Goal: Information Seeking & Learning: Understand process/instructions

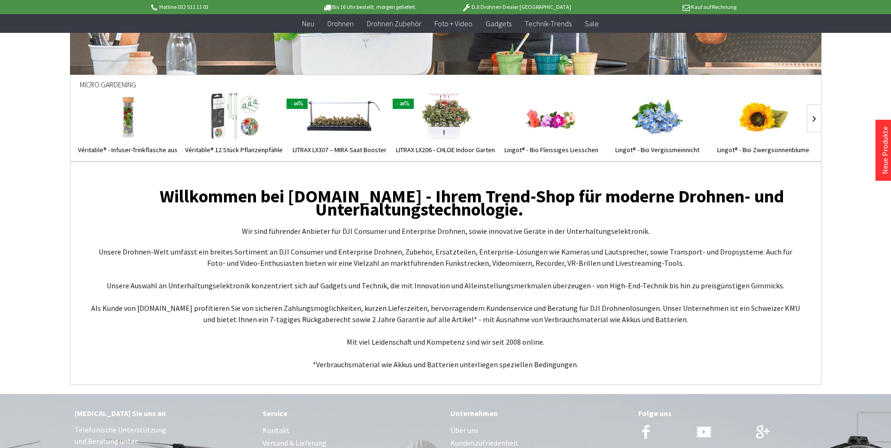
scroll to position [3608, 0]
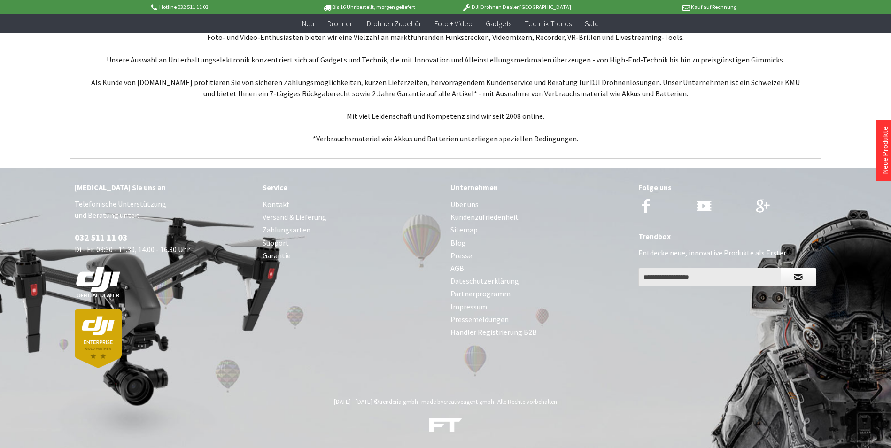
click at [294, 229] on link "Zahlungsarten" at bounding box center [352, 230] width 179 height 13
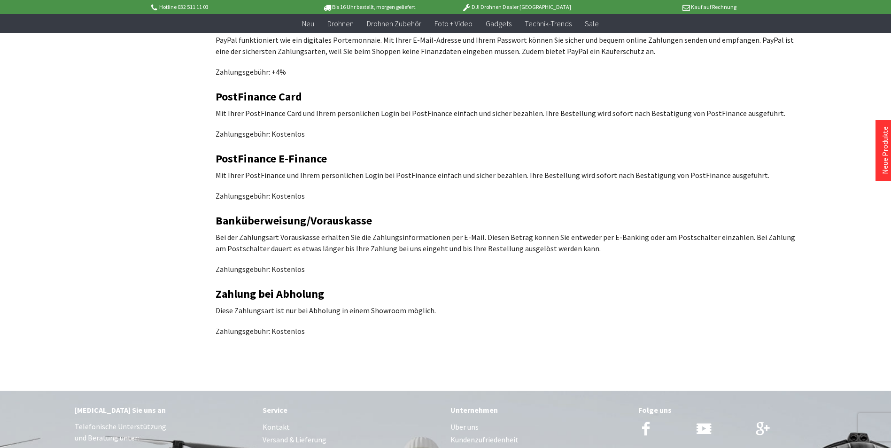
scroll to position [329, 0]
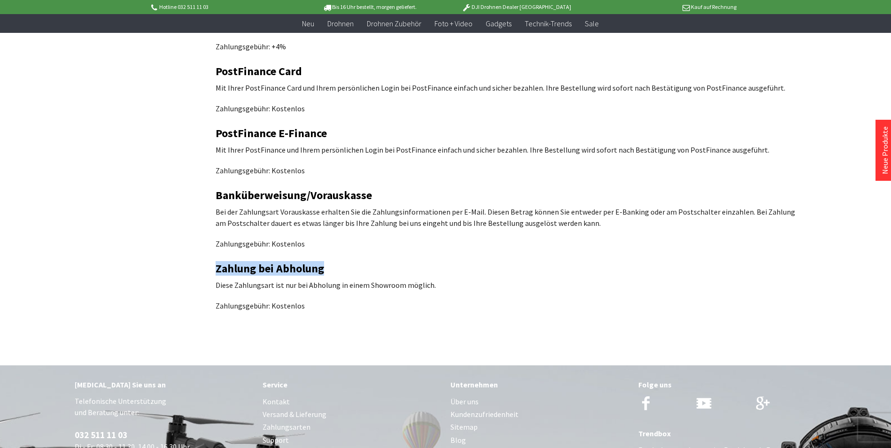
drag, startPoint x: 216, startPoint y: 259, endPoint x: 325, endPoint y: 251, distance: 109.3
click at [325, 251] on div "Zahlungsarten Rechnung Mit der Zahlungsart Rechnung zahlen Sie bequem per Monat…" at bounding box center [507, 48] width 582 height 526
copy h2 "Zahlung bei Abholung"
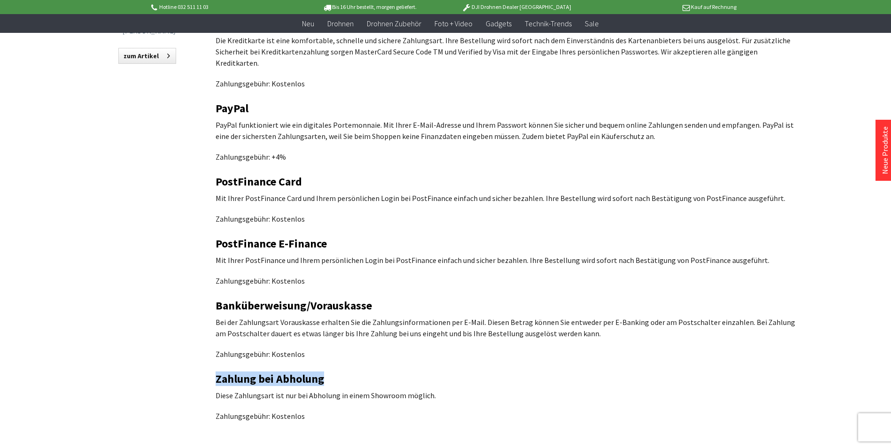
scroll to position [0, 0]
